Goal: Task Accomplishment & Management: Manage account settings

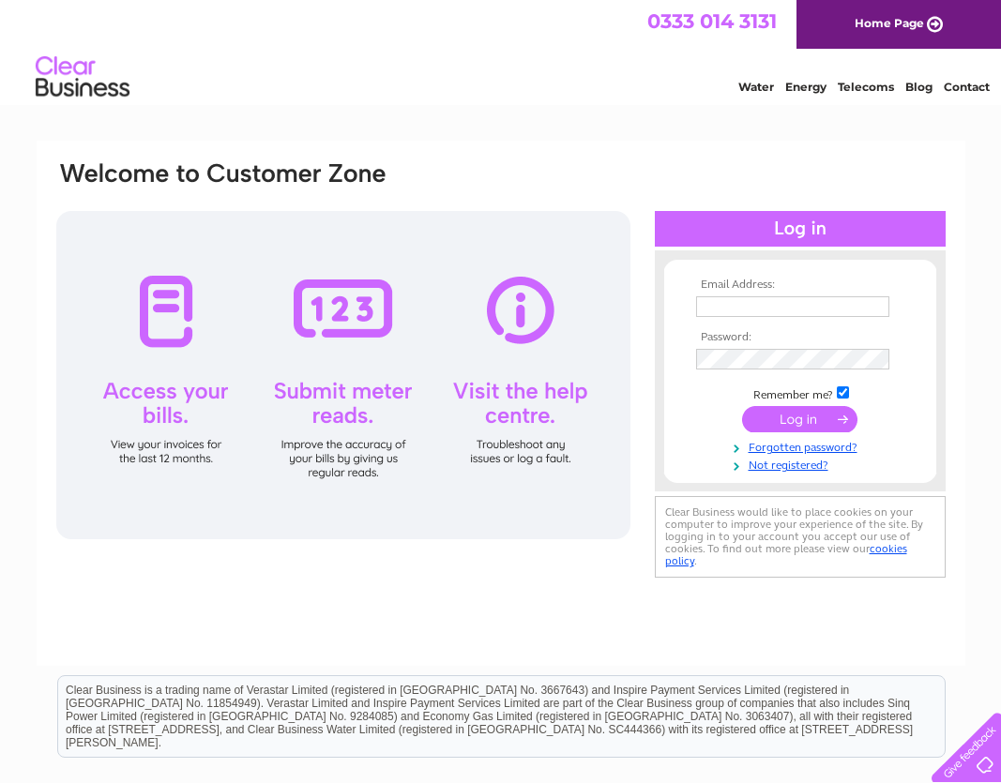
type input "sue@hallfieldfarm.totalserve.co.uk"
click at [804, 419] on input "submit" at bounding box center [799, 419] width 115 height 26
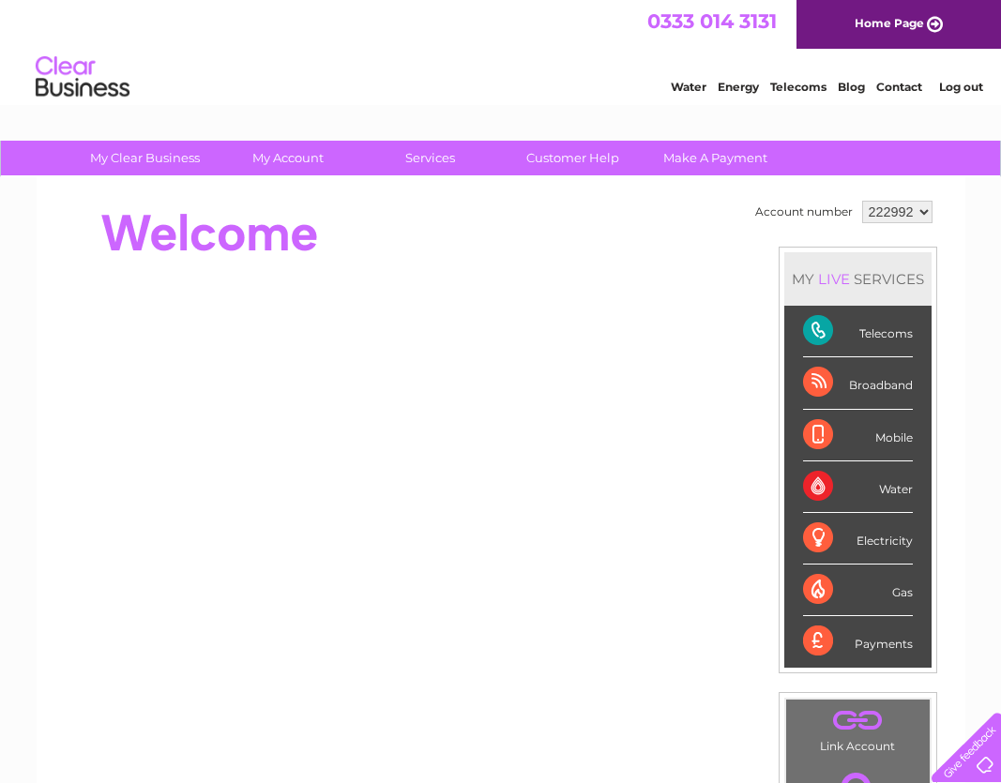
click at [900, 489] on div "Water" at bounding box center [858, 488] width 110 height 52
click at [825, 491] on div "Water" at bounding box center [858, 488] width 110 height 52
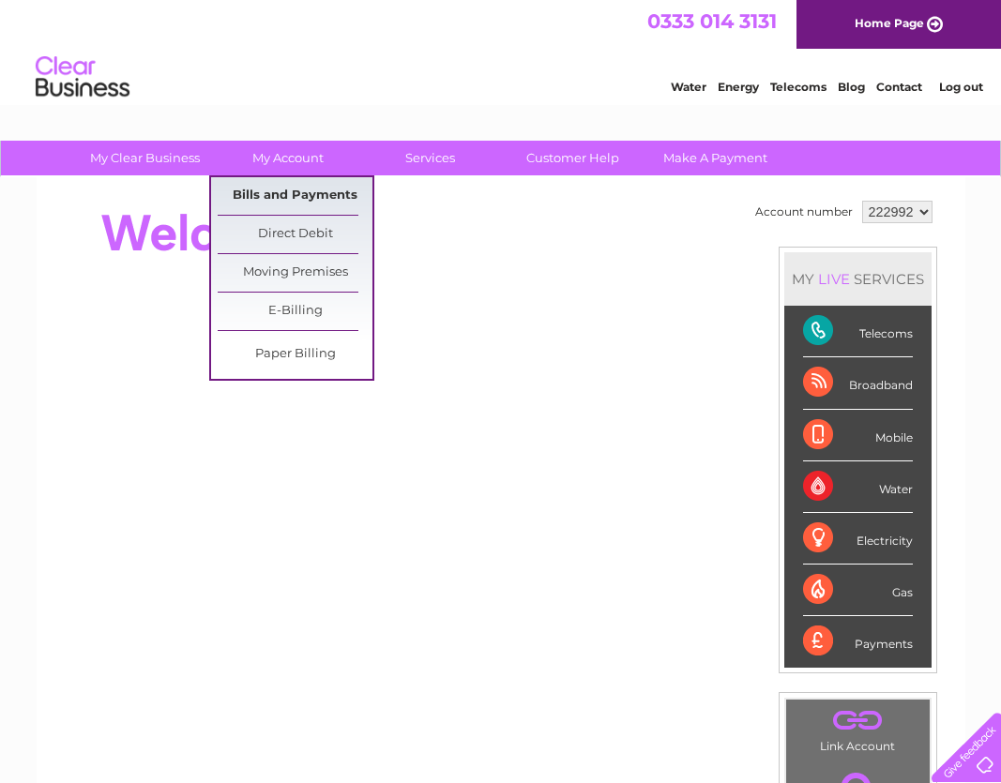
click at [299, 193] on link "Bills and Payments" at bounding box center [295, 196] width 155 height 38
click at [261, 191] on link "Bills and Payments" at bounding box center [295, 196] width 155 height 38
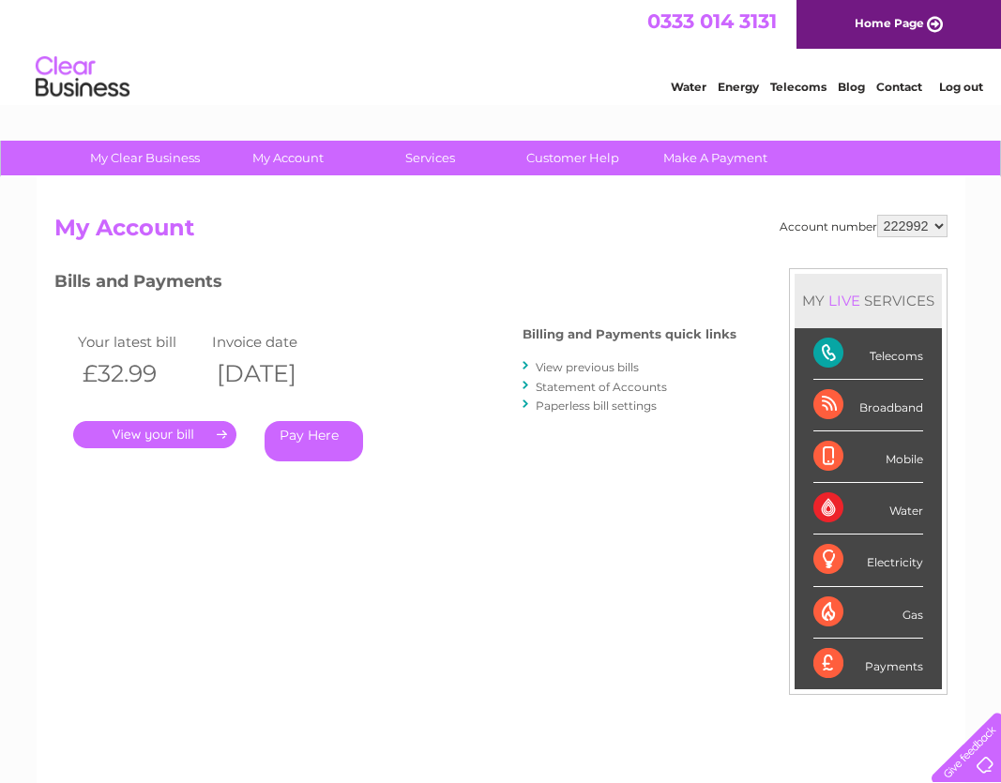
click at [185, 436] on link "." at bounding box center [154, 434] width 163 height 27
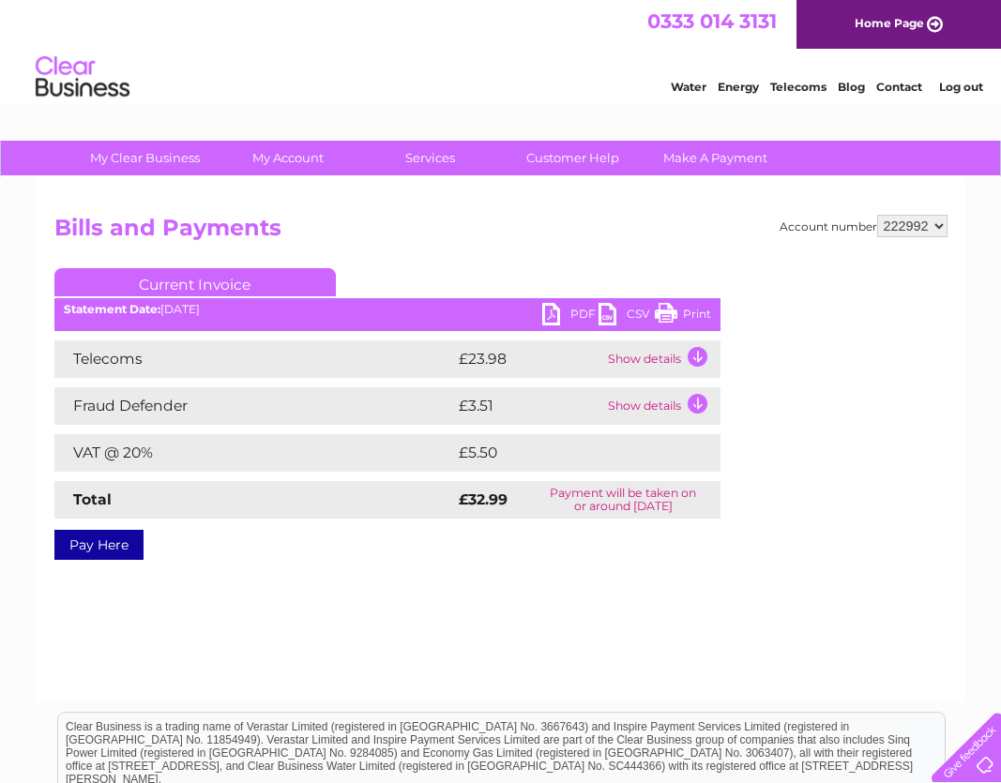
click at [568, 314] on link "PDF" at bounding box center [570, 316] width 56 height 27
